Goal: Share content: Share content

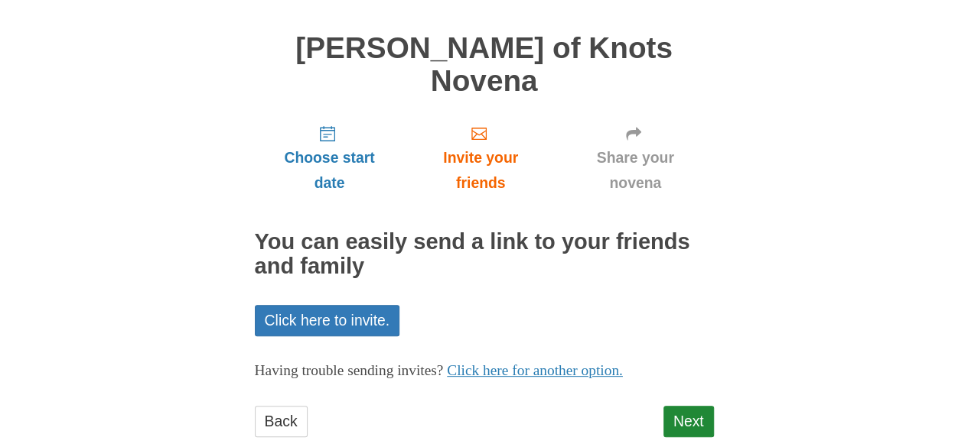
scroll to position [96, 0]
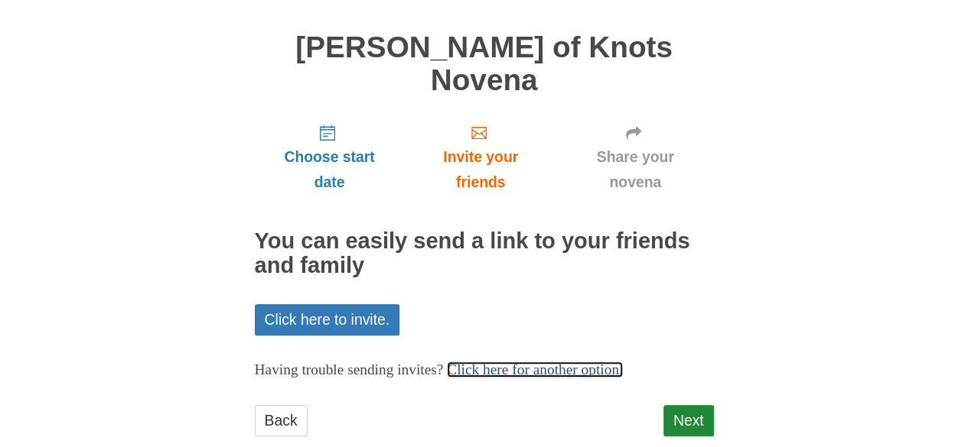
click at [623, 362] on link "Click here for another option." at bounding box center [535, 370] width 176 height 16
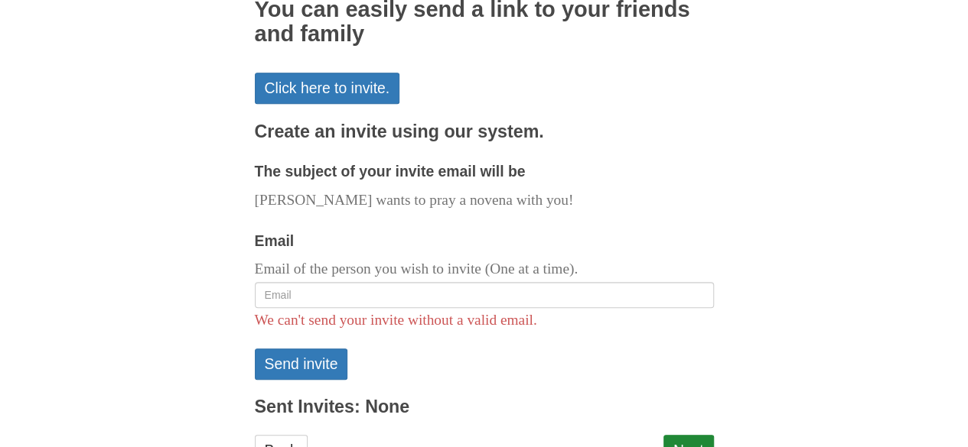
scroll to position [357, 0]
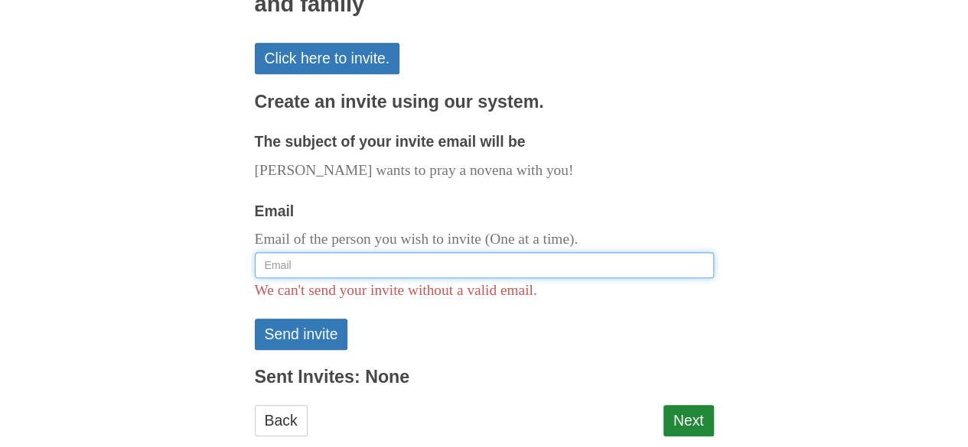
click at [363, 252] on input "Email" at bounding box center [484, 265] width 459 height 26
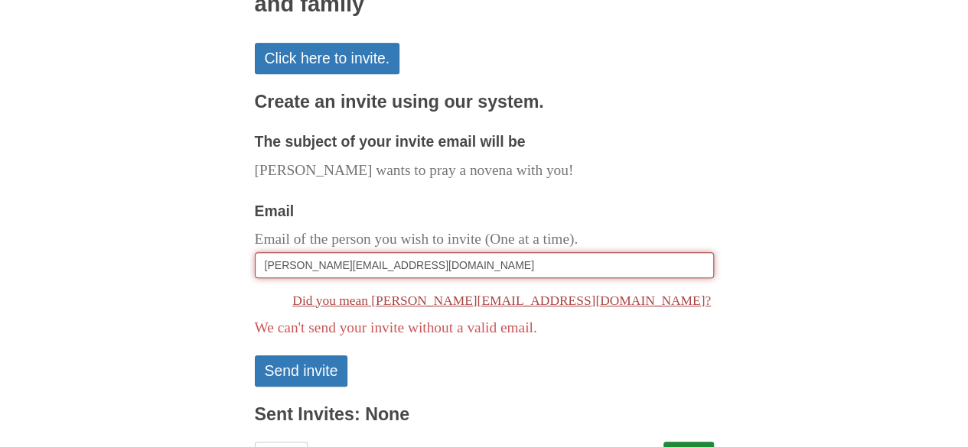
drag, startPoint x: 405, startPoint y: 236, endPoint x: 223, endPoint y: 201, distance: 184.7
click at [203, 219] on div "Pray More Novenas The original novena reminder Mary Undoer of Knots Novena Choo…" at bounding box center [484, 80] width 895 height 875
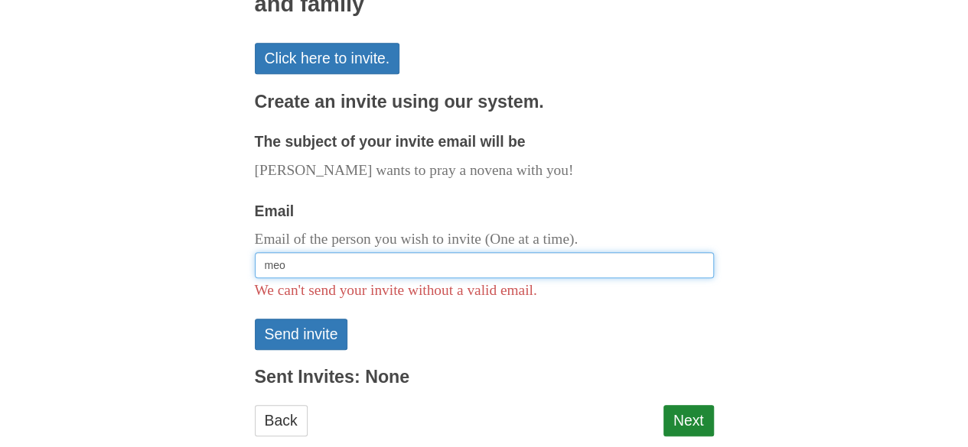
type input "[EMAIL_ADDRESS][DOMAIN_NAME]"
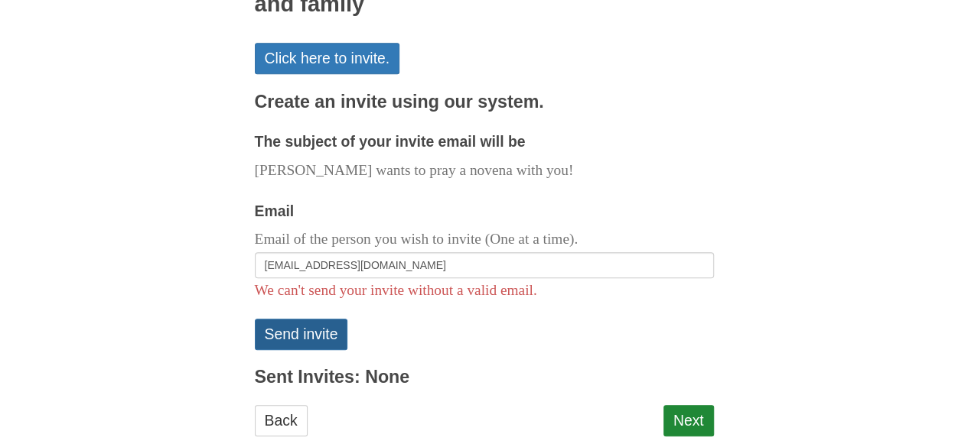
click at [329, 319] on button "Send invite" at bounding box center [301, 334] width 93 height 31
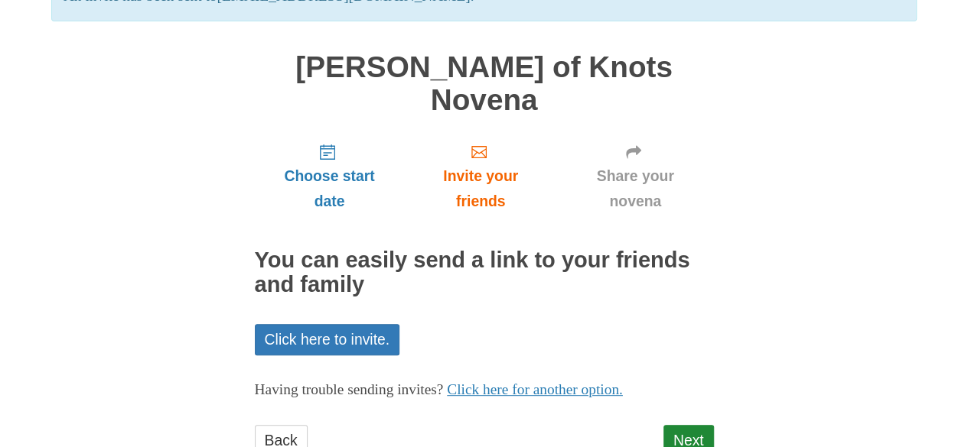
scroll to position [168, 0]
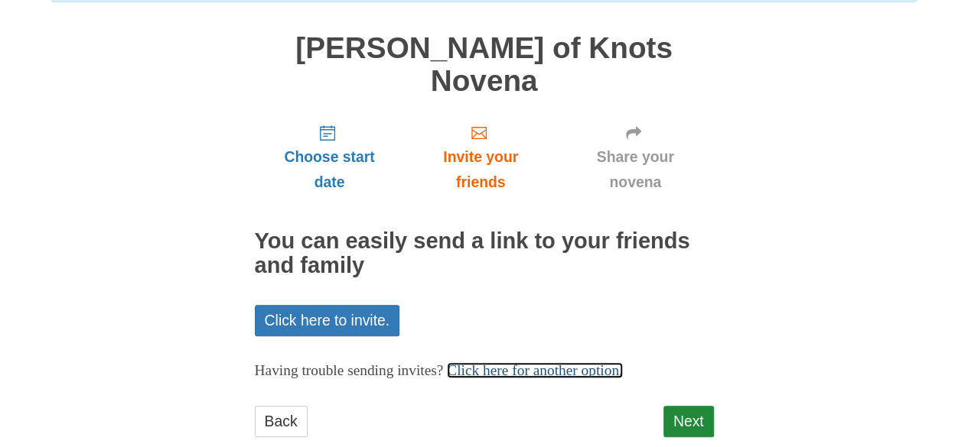
click at [531, 363] on link "Click here for another option." at bounding box center [535, 371] width 176 height 16
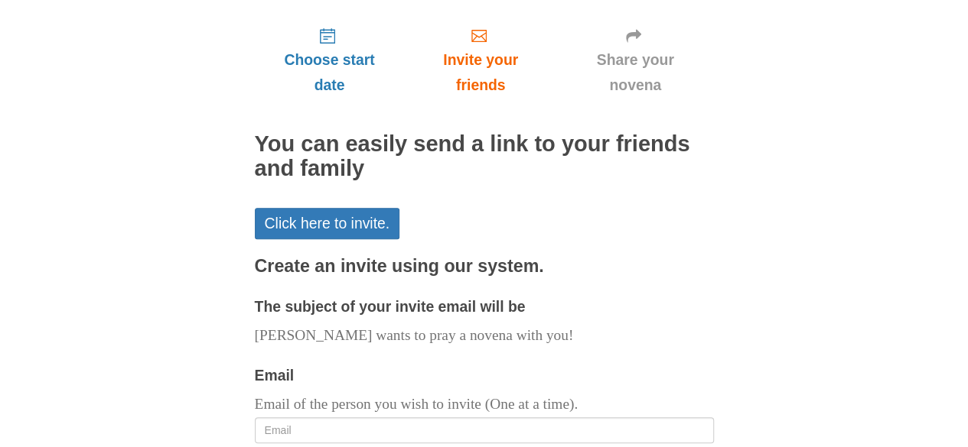
scroll to position [397, 0]
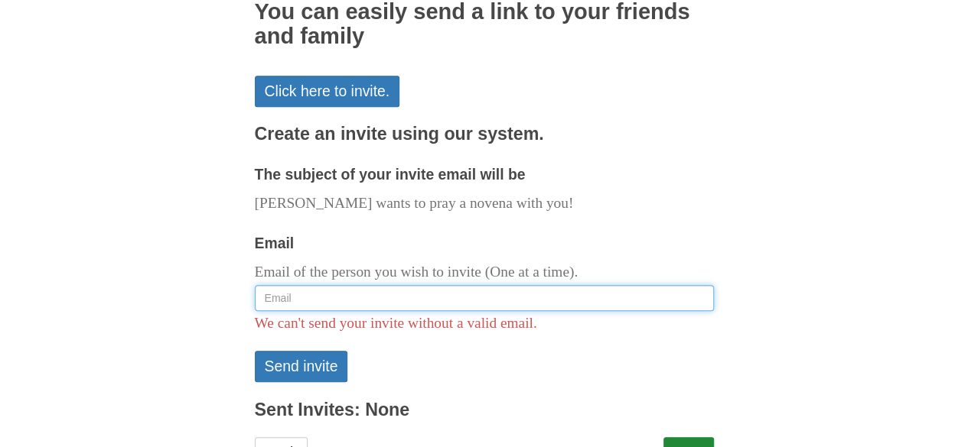
click at [411, 285] on input "Email" at bounding box center [484, 298] width 459 height 26
type input "swombati@gmail.com"
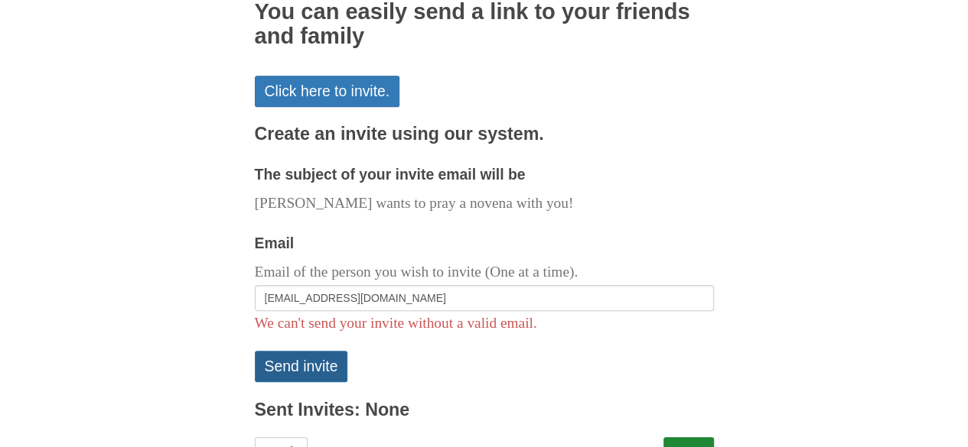
click at [326, 351] on button "Send invite" at bounding box center [301, 366] width 93 height 31
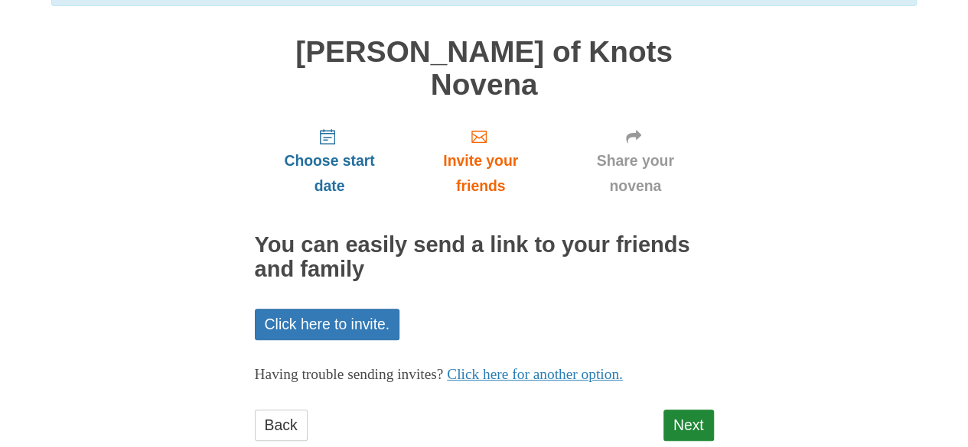
scroll to position [168, 0]
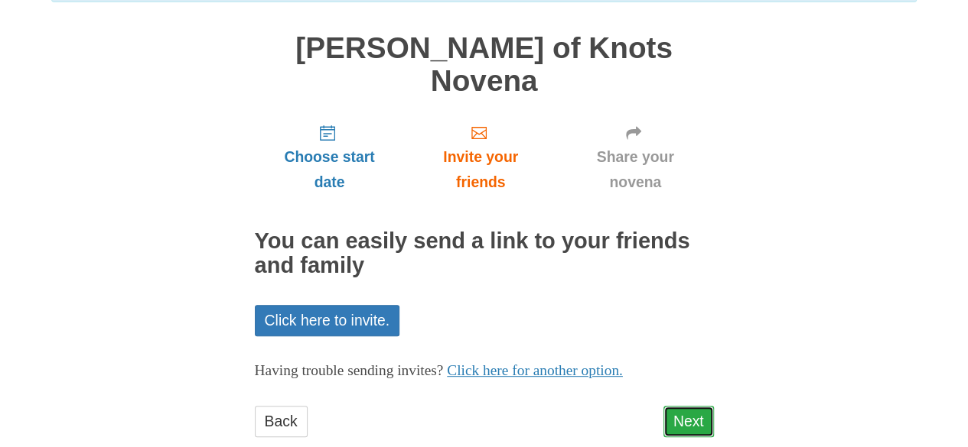
click at [678, 406] on link "Next" at bounding box center [688, 421] width 50 height 31
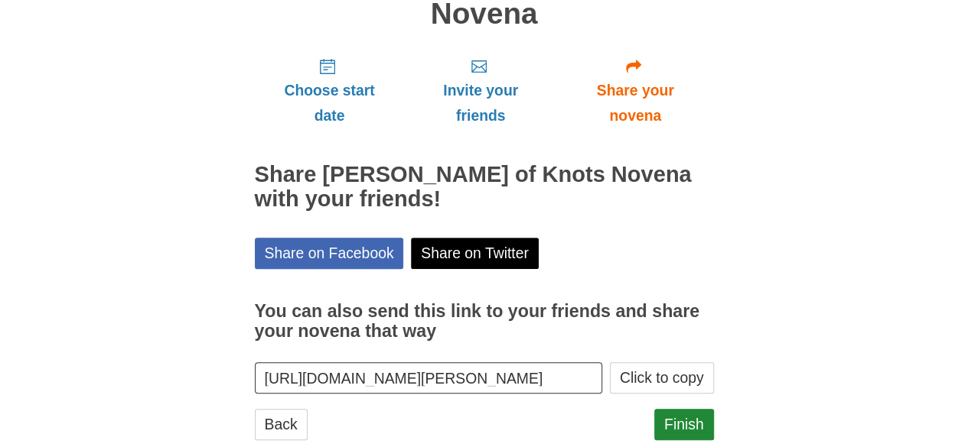
scroll to position [165, 0]
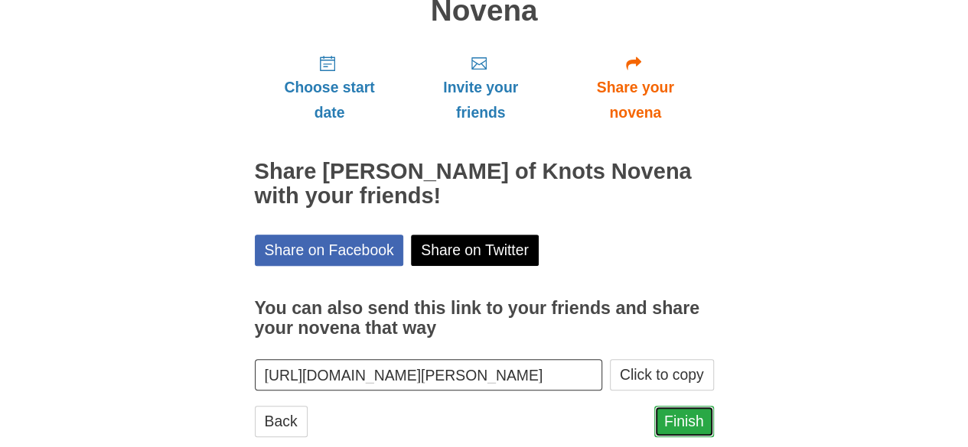
click at [691, 406] on link "Finish" at bounding box center [684, 421] width 60 height 31
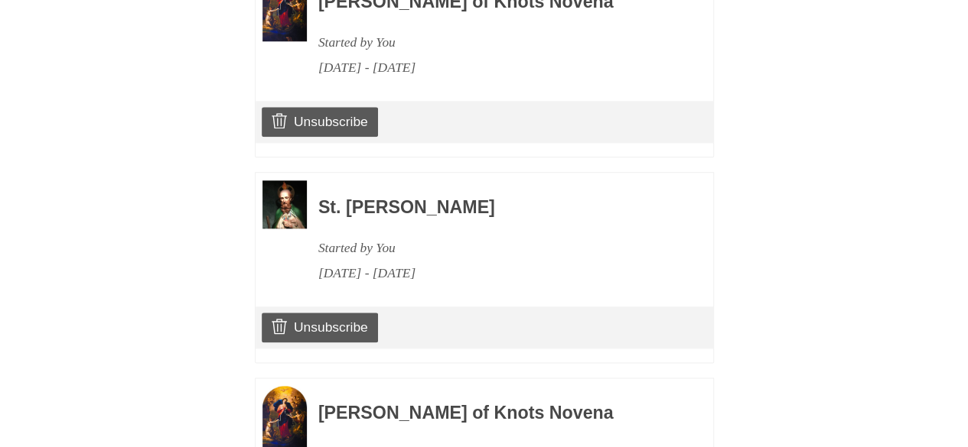
scroll to position [841, 0]
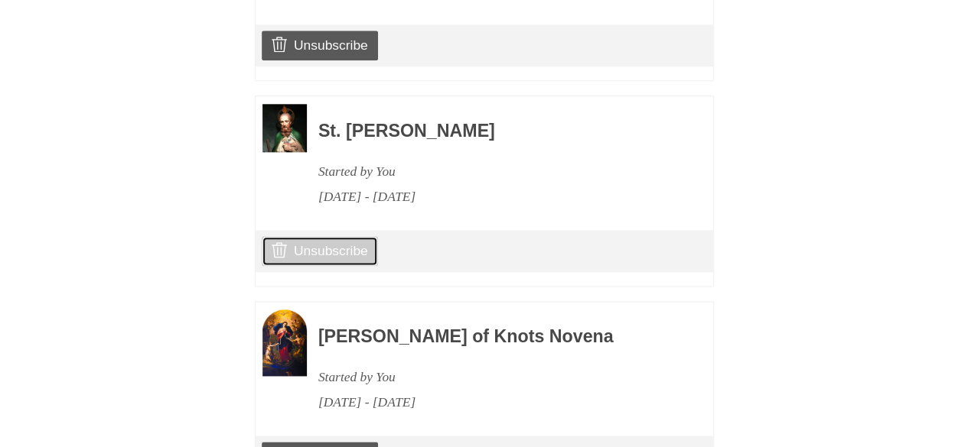
click at [350, 265] on link "Unsubscribe" at bounding box center [320, 250] width 116 height 29
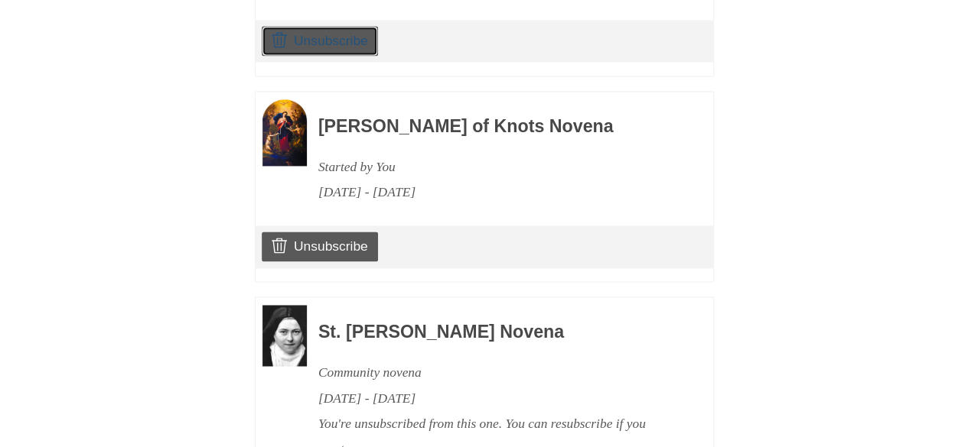
scroll to position [1141, 0]
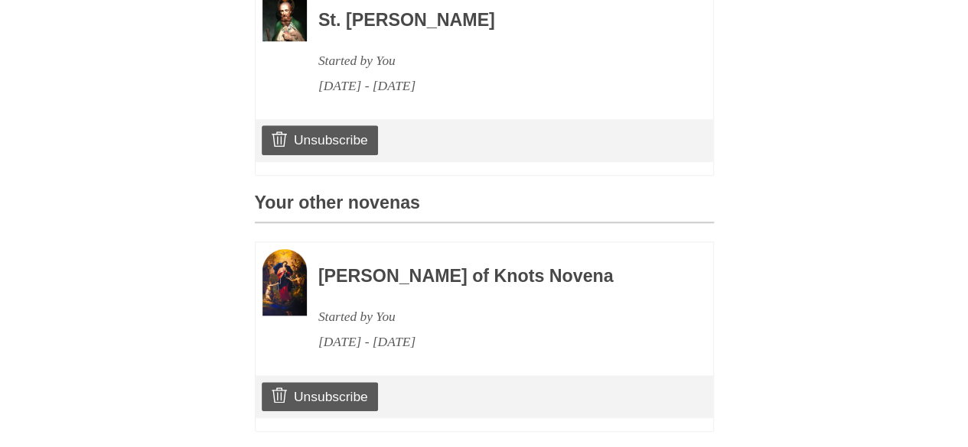
scroll to position [688, 0]
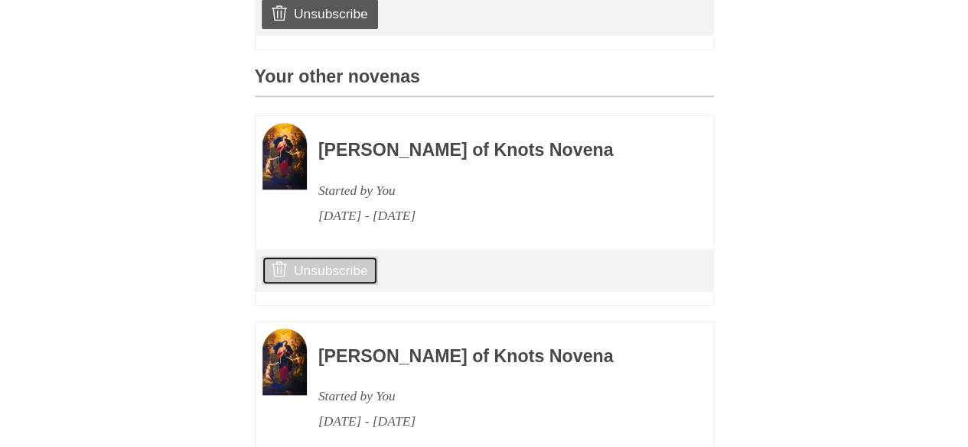
click at [344, 285] on link "Unsubscribe" at bounding box center [320, 270] width 116 height 29
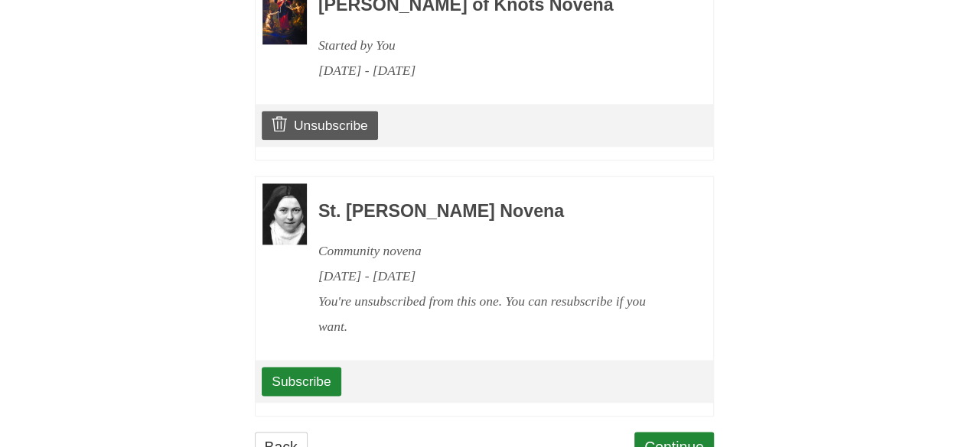
scroll to position [915, 0]
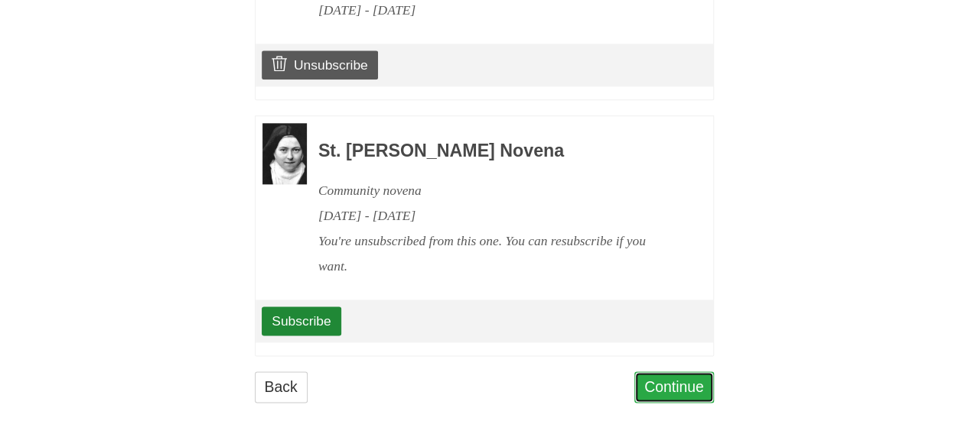
click at [681, 385] on link "Continue" at bounding box center [674, 387] width 80 height 31
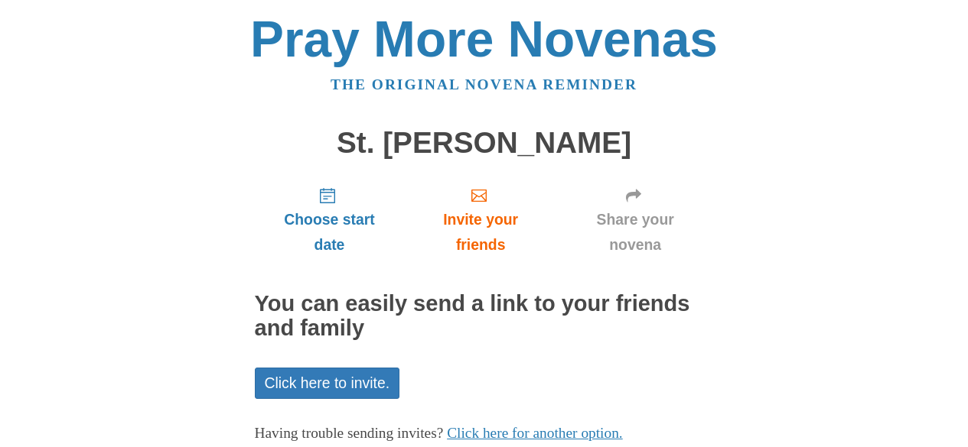
scroll to position [96, 0]
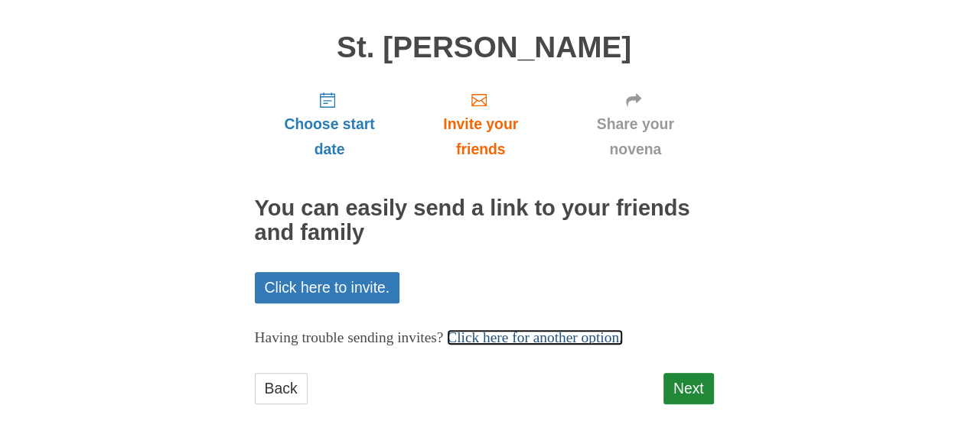
click at [587, 339] on link "Click here for another option." at bounding box center [535, 338] width 176 height 16
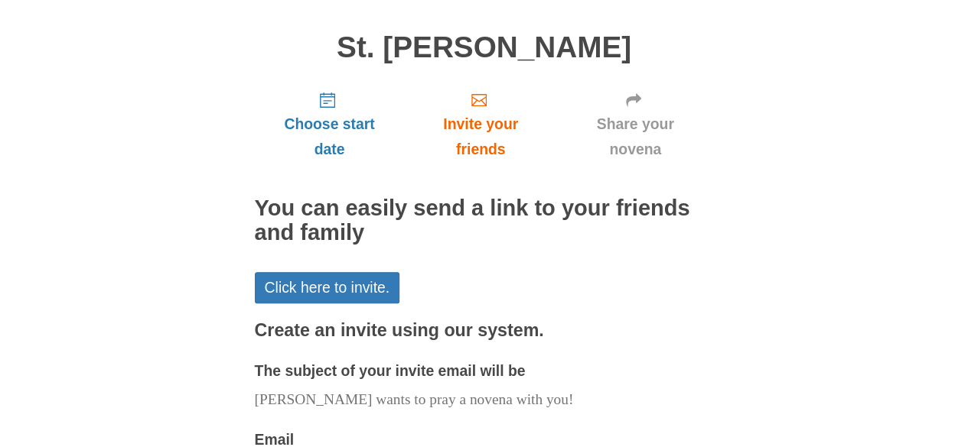
scroll to position [325, 0]
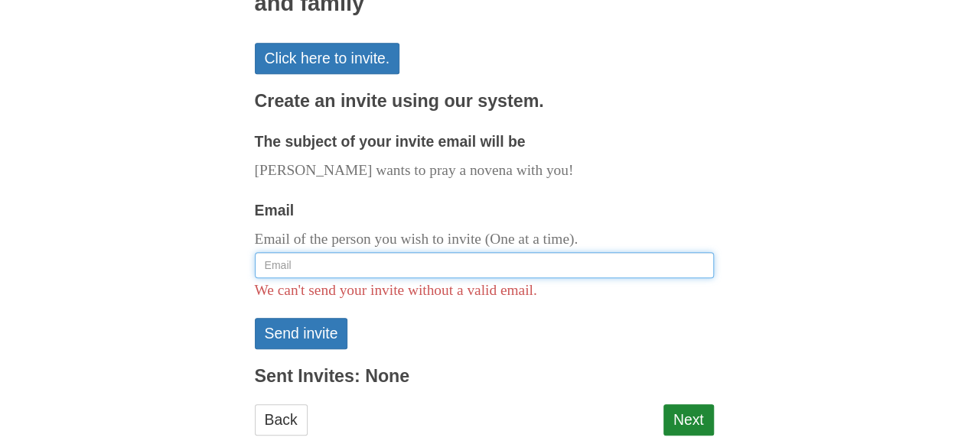
click at [395, 261] on input "Email" at bounding box center [484, 265] width 459 height 26
type input "[EMAIL_ADDRESS][DOMAIN_NAME]"
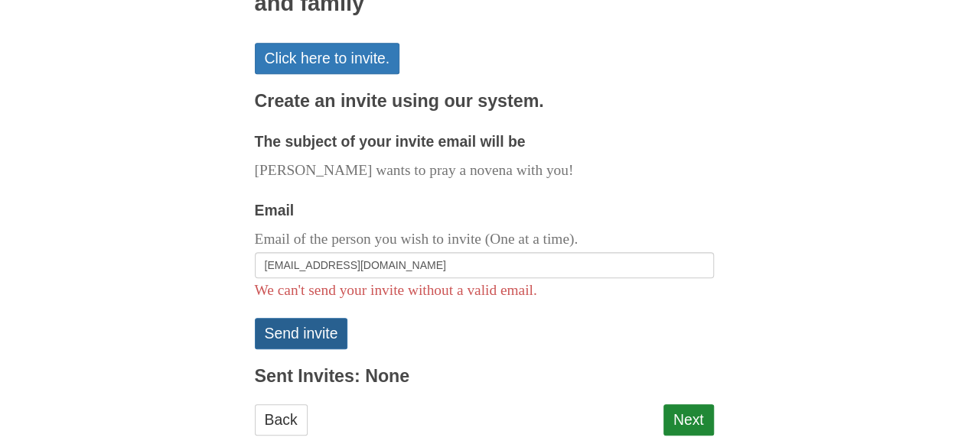
click at [321, 330] on button "Send invite" at bounding box center [301, 333] width 93 height 31
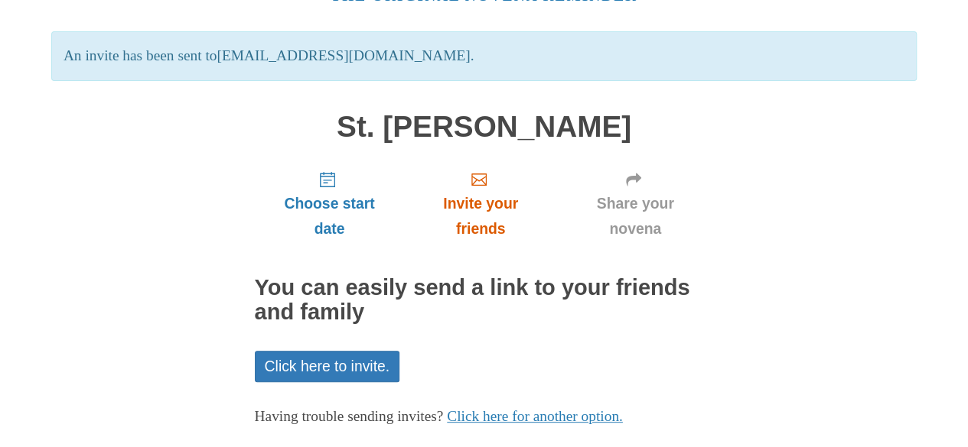
scroll to position [168, 0]
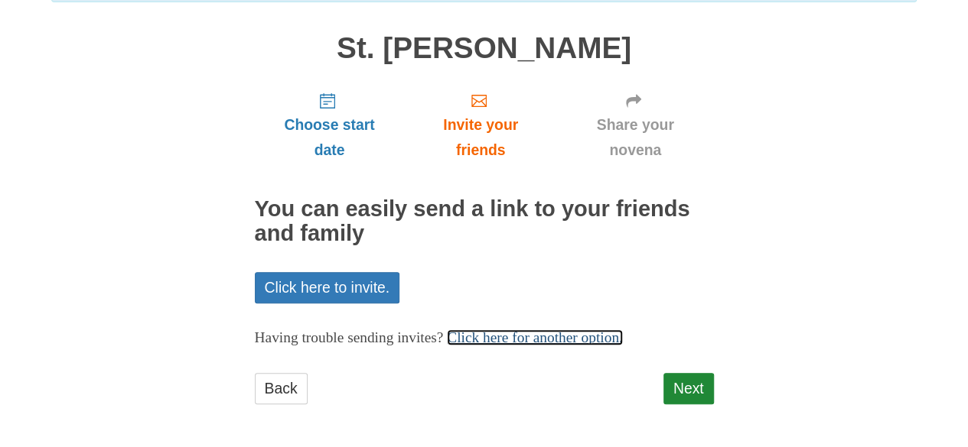
click at [522, 343] on link "Click here for another option." at bounding box center [535, 338] width 176 height 16
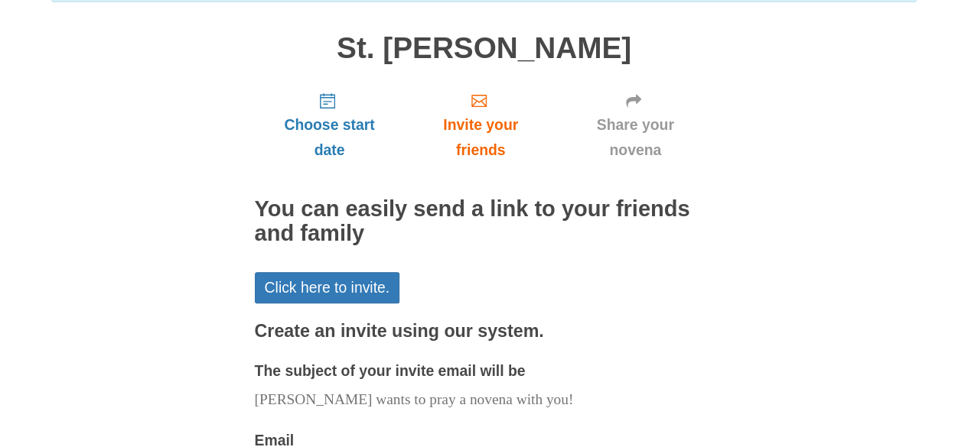
scroll to position [397, 0]
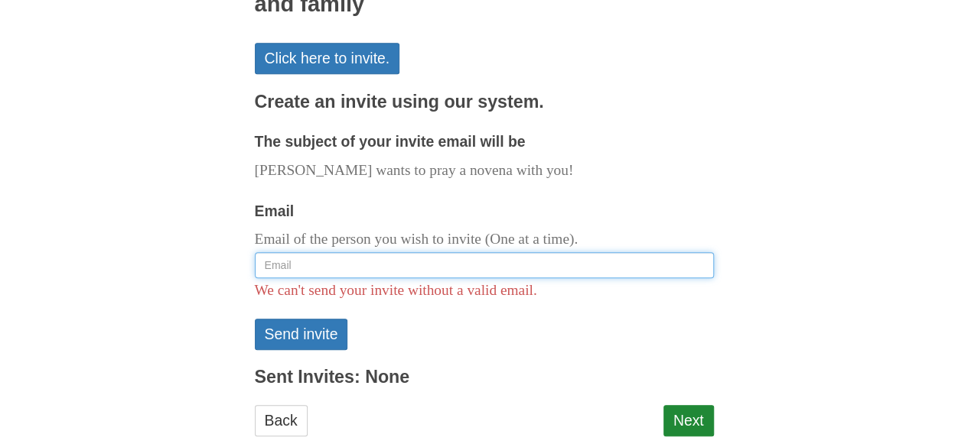
click at [405, 270] on input "Email" at bounding box center [484, 265] width 459 height 26
type input "swombati@gmail.com"
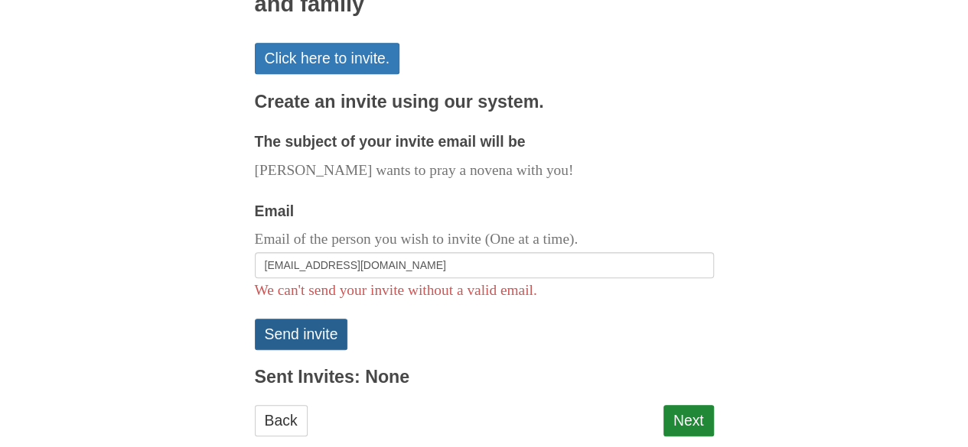
click at [315, 334] on button "Send invite" at bounding box center [301, 334] width 93 height 31
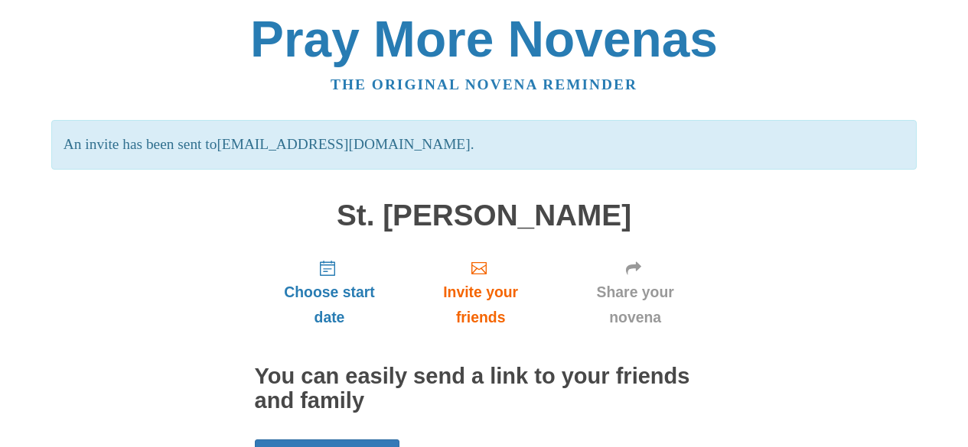
scroll to position [168, 0]
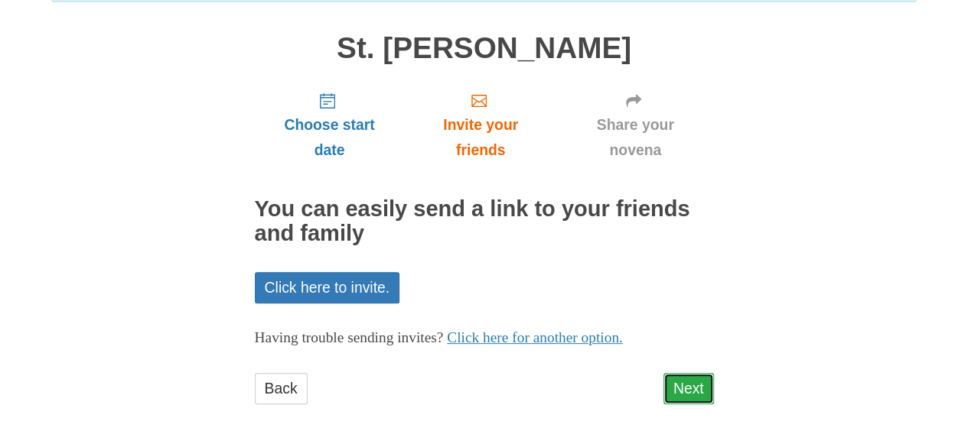
click at [700, 388] on link "Next" at bounding box center [688, 388] width 50 height 31
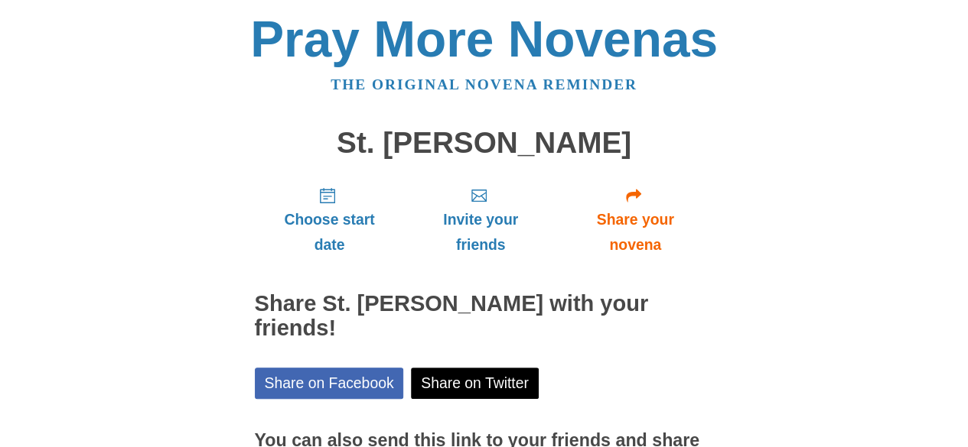
scroll to position [141, 0]
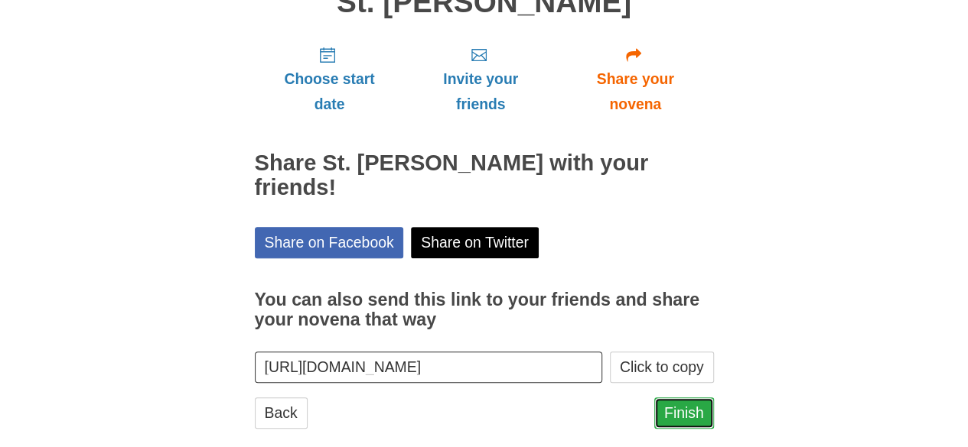
click at [677, 398] on link "Finish" at bounding box center [684, 413] width 60 height 31
